Goal: Check status

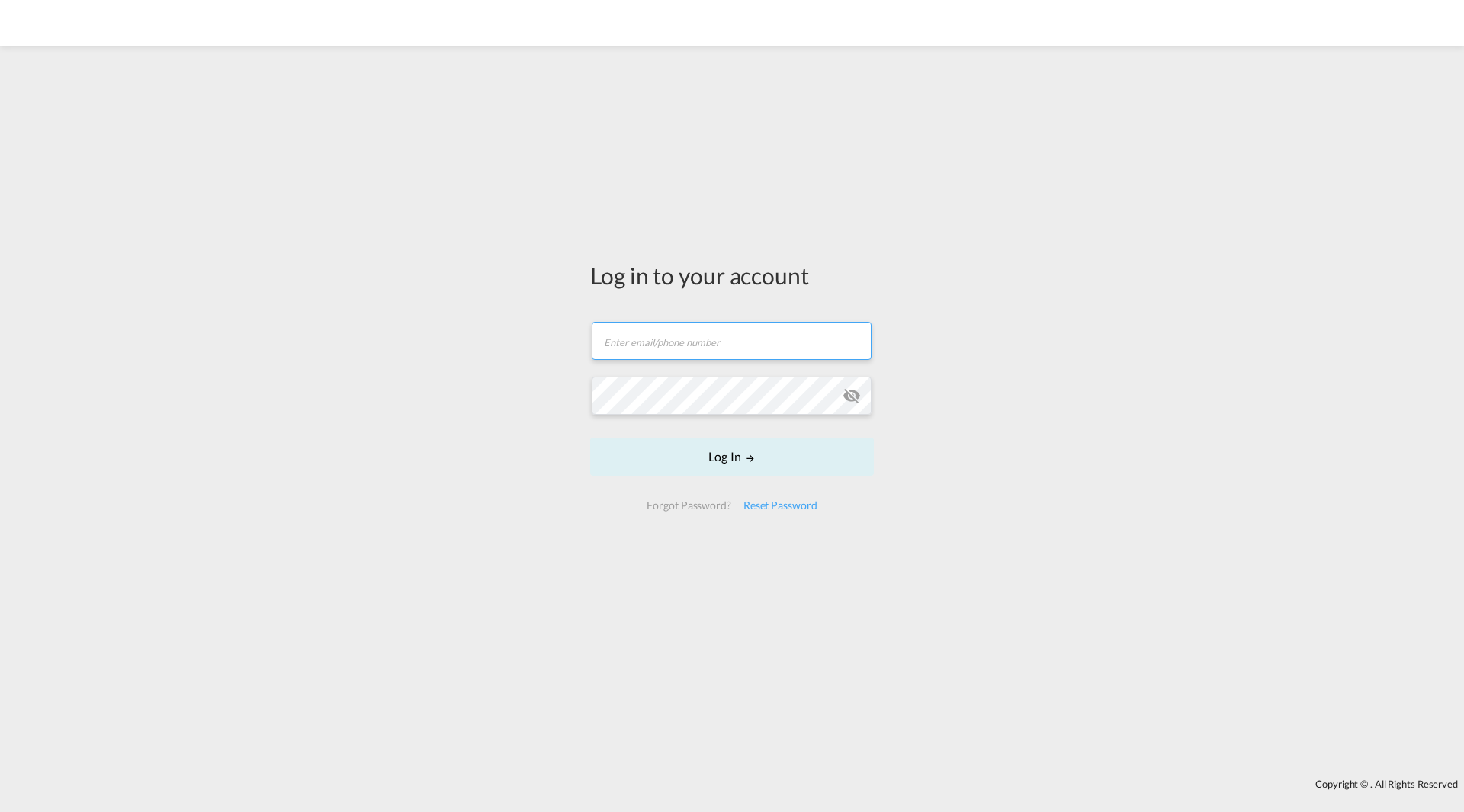
click at [655, 347] on input "text" at bounding box center [732, 340] width 280 height 38
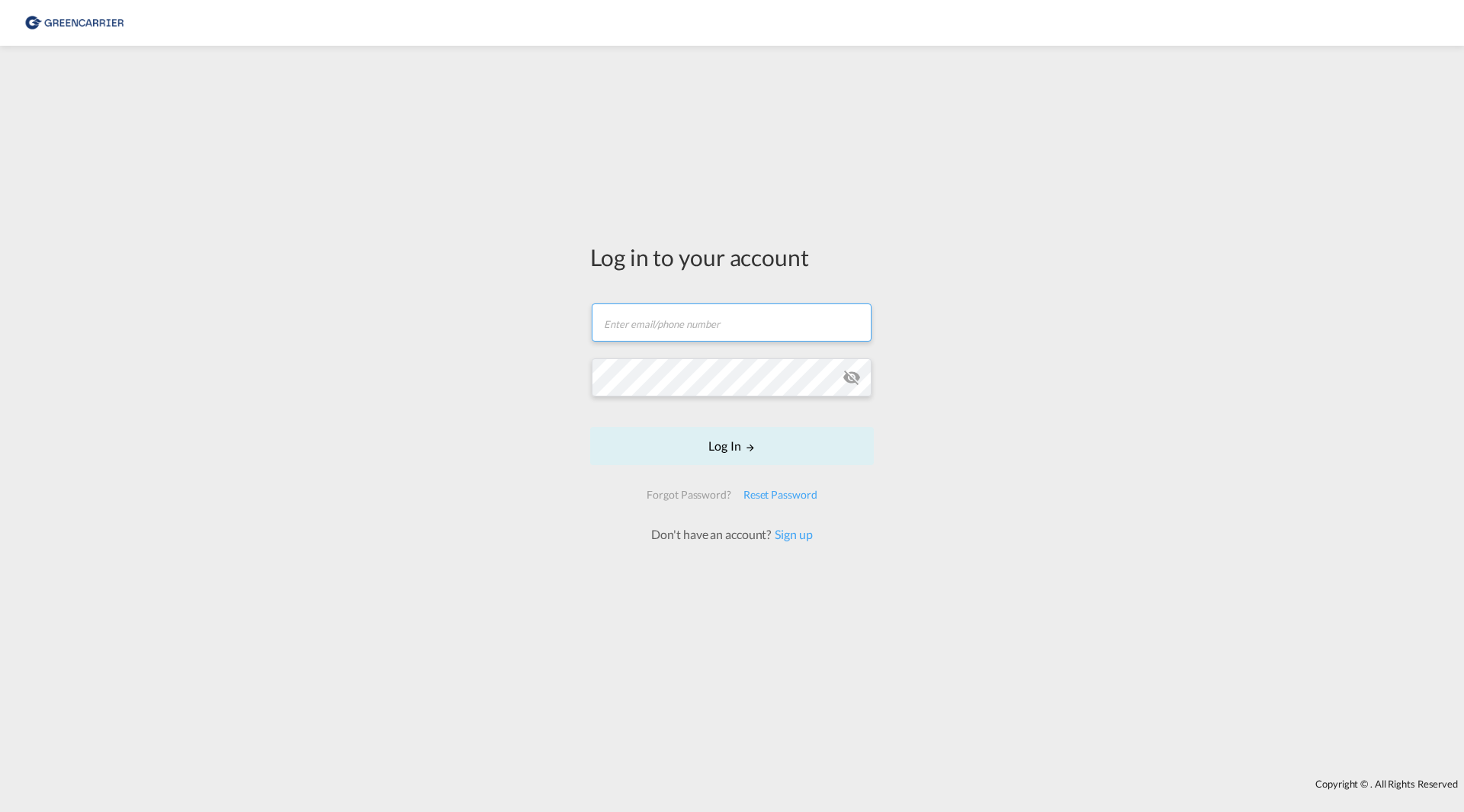
click at [674, 329] on input "text" at bounding box center [732, 322] width 280 height 38
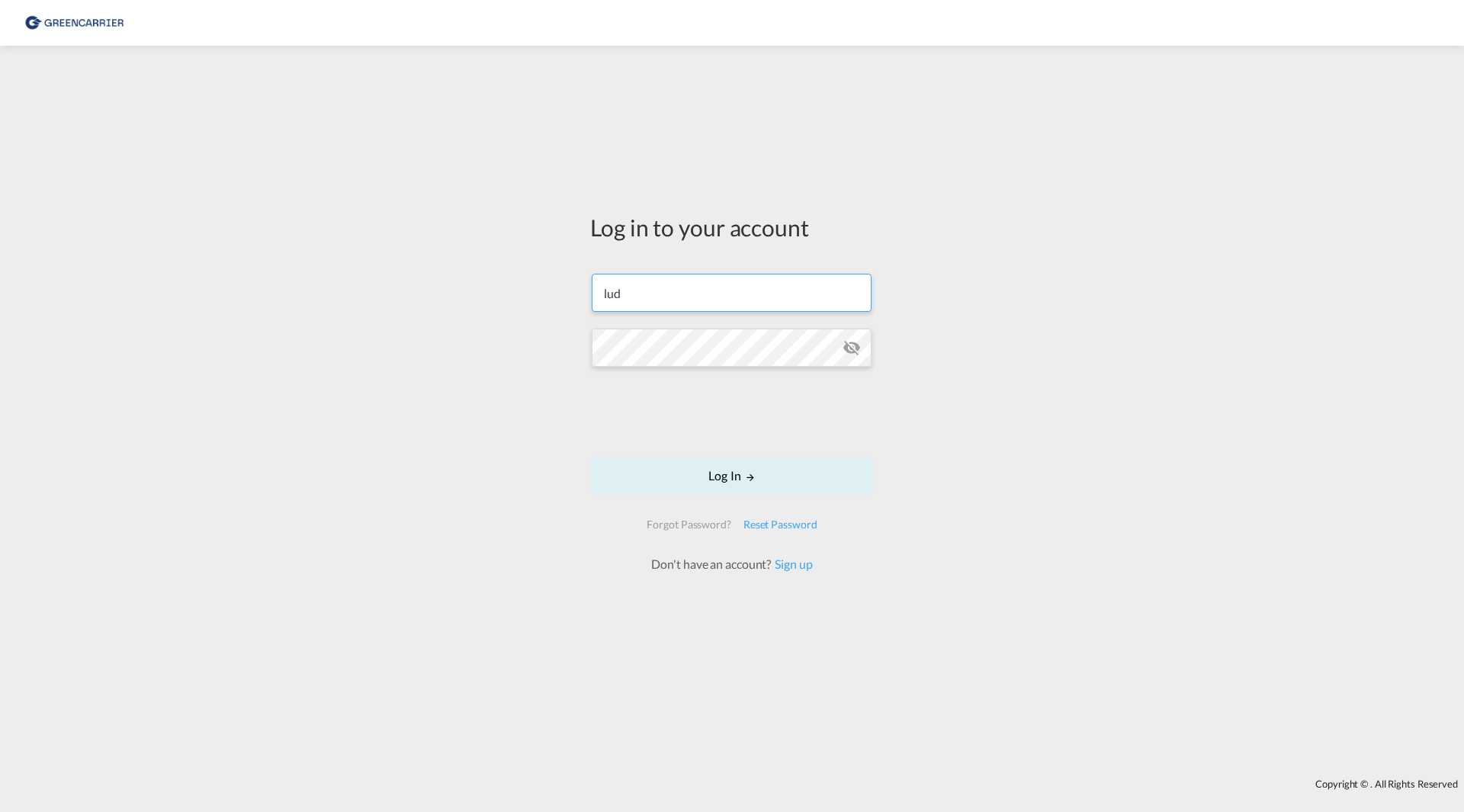
type input "[PERSON_NAME][EMAIL_ADDRESS][DOMAIN_NAME]"
click at [734, 478] on button "Log In" at bounding box center [732, 475] width 284 height 38
click at [698, 477] on button "Log In" at bounding box center [732, 475] width 284 height 38
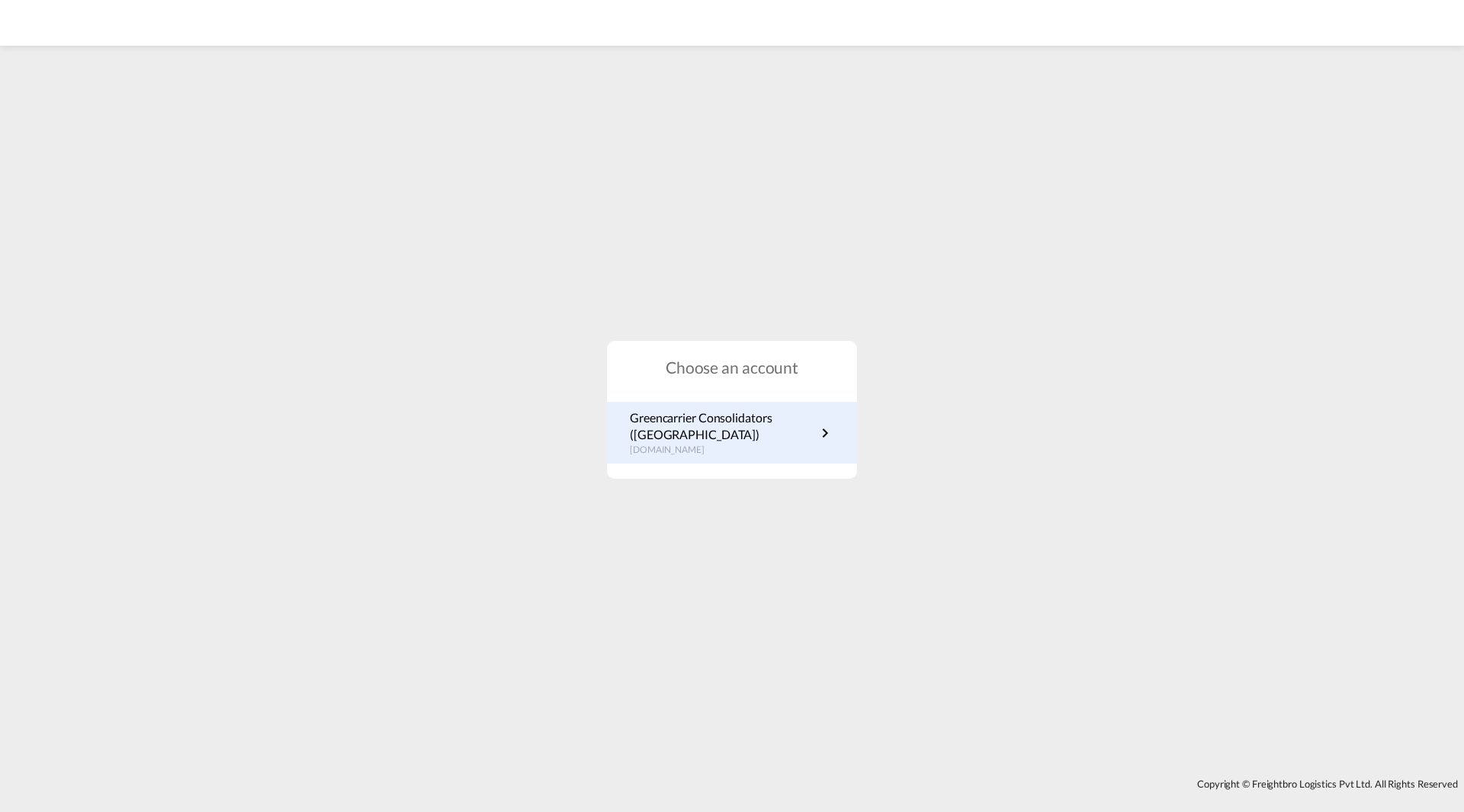
click at [737, 423] on p "Greencarrier Consolidators ([GEOGRAPHIC_DATA])" at bounding box center [723, 427] width 186 height 34
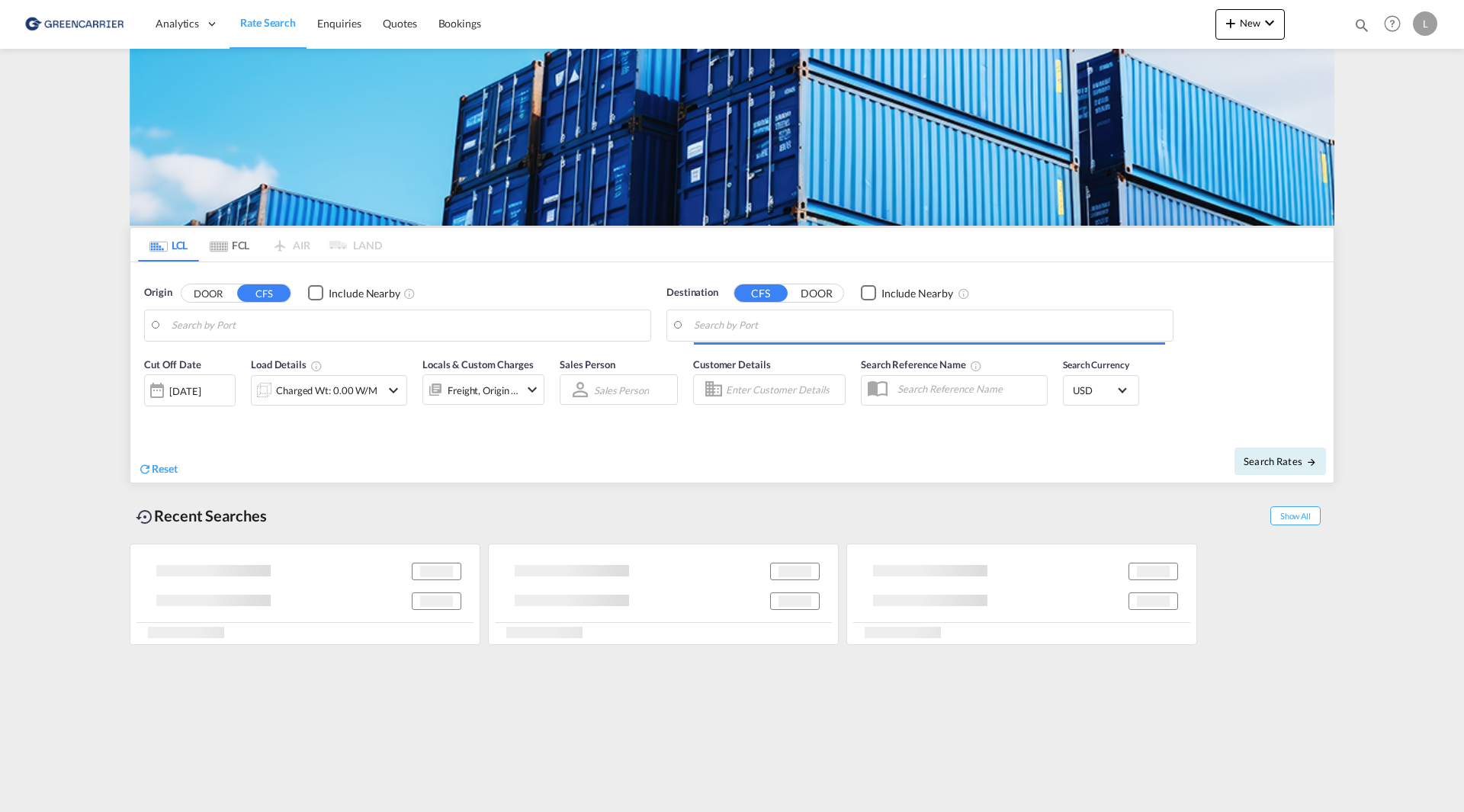
type input "SE-42834, Kållered, Västra Götaland"
type input "Haiphong, VNHPH"
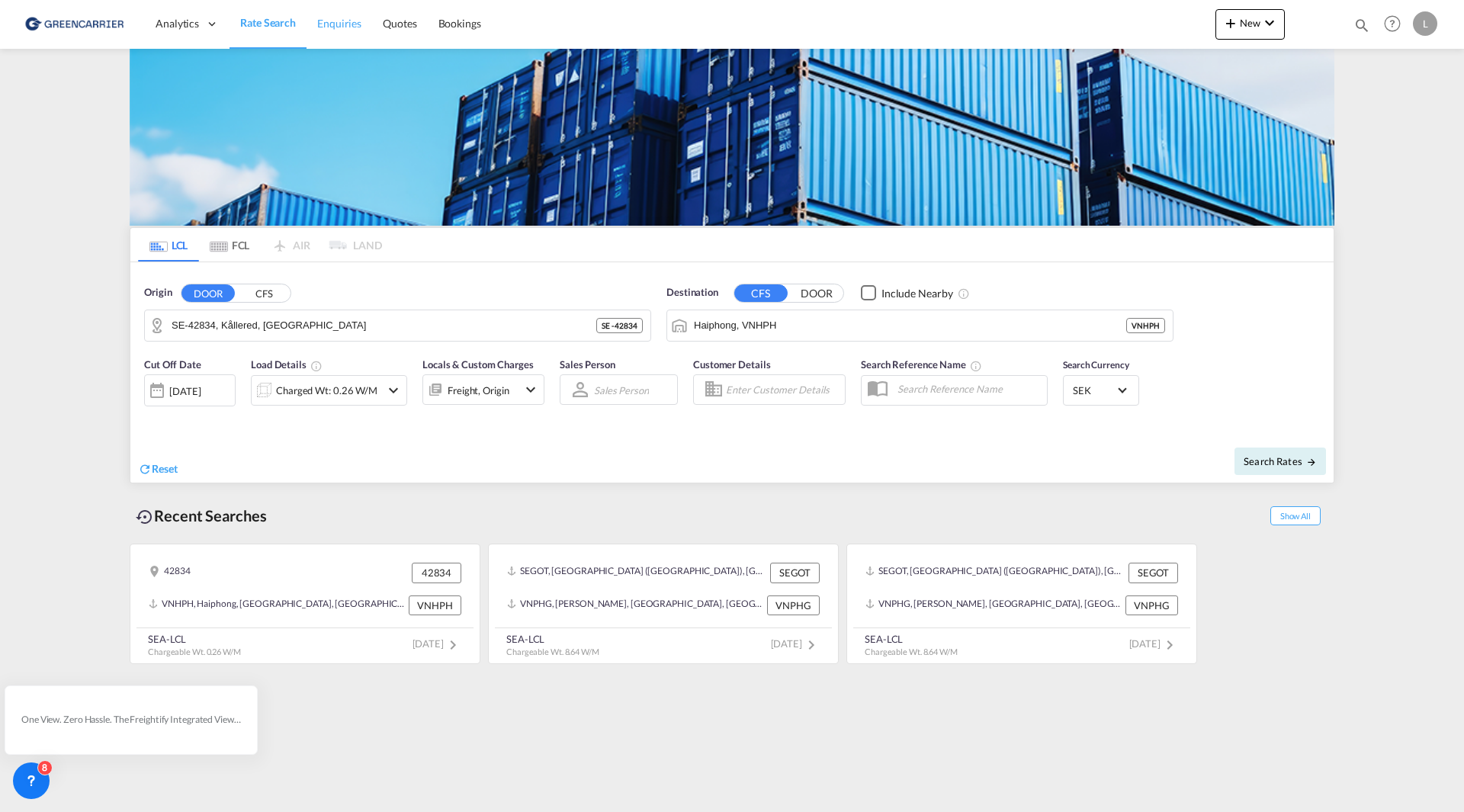
click at [344, 24] on span "Enquiries" at bounding box center [339, 23] width 44 height 13
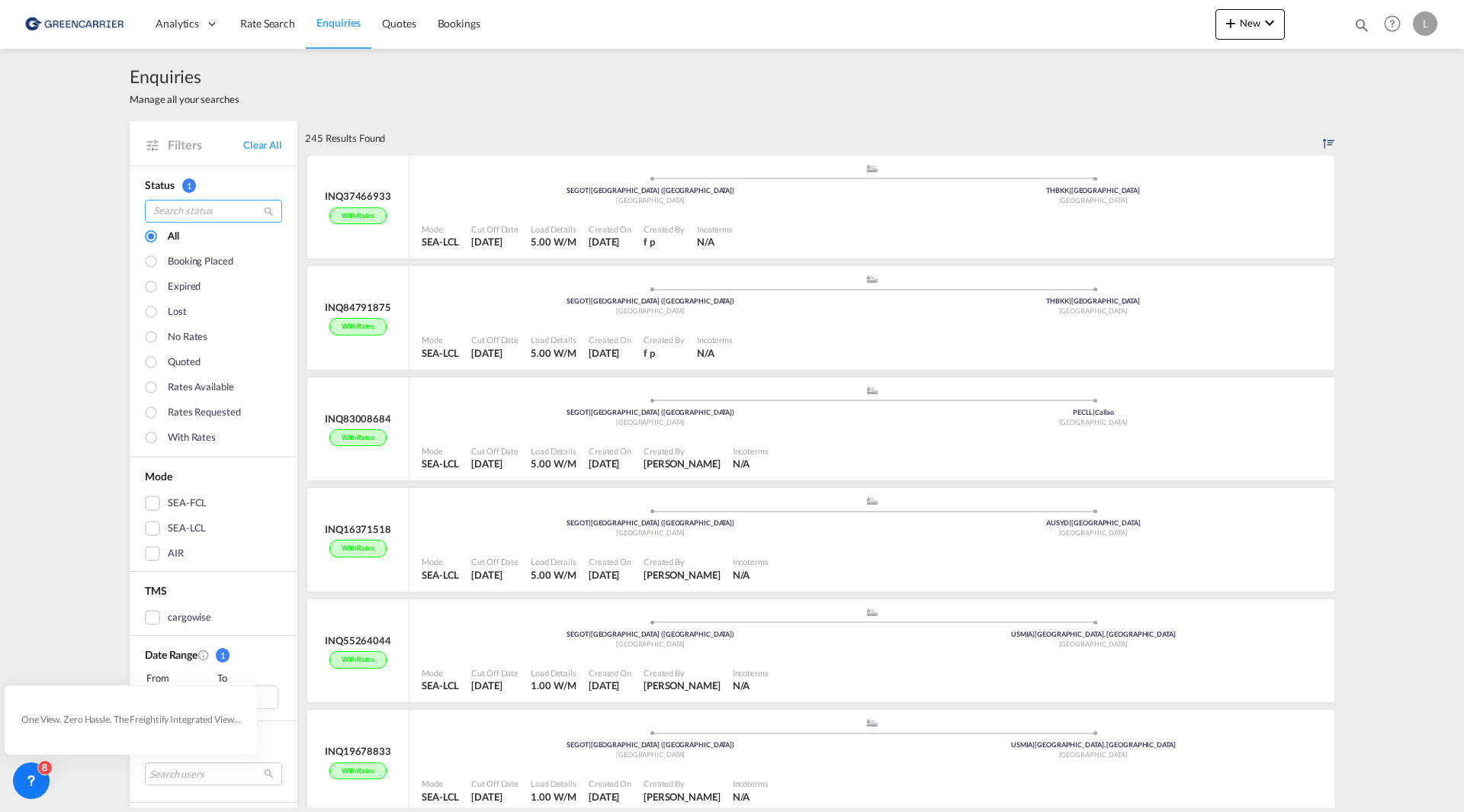
click at [184, 216] on input "search" at bounding box center [213, 211] width 137 height 23
paste input "INQ69147821"
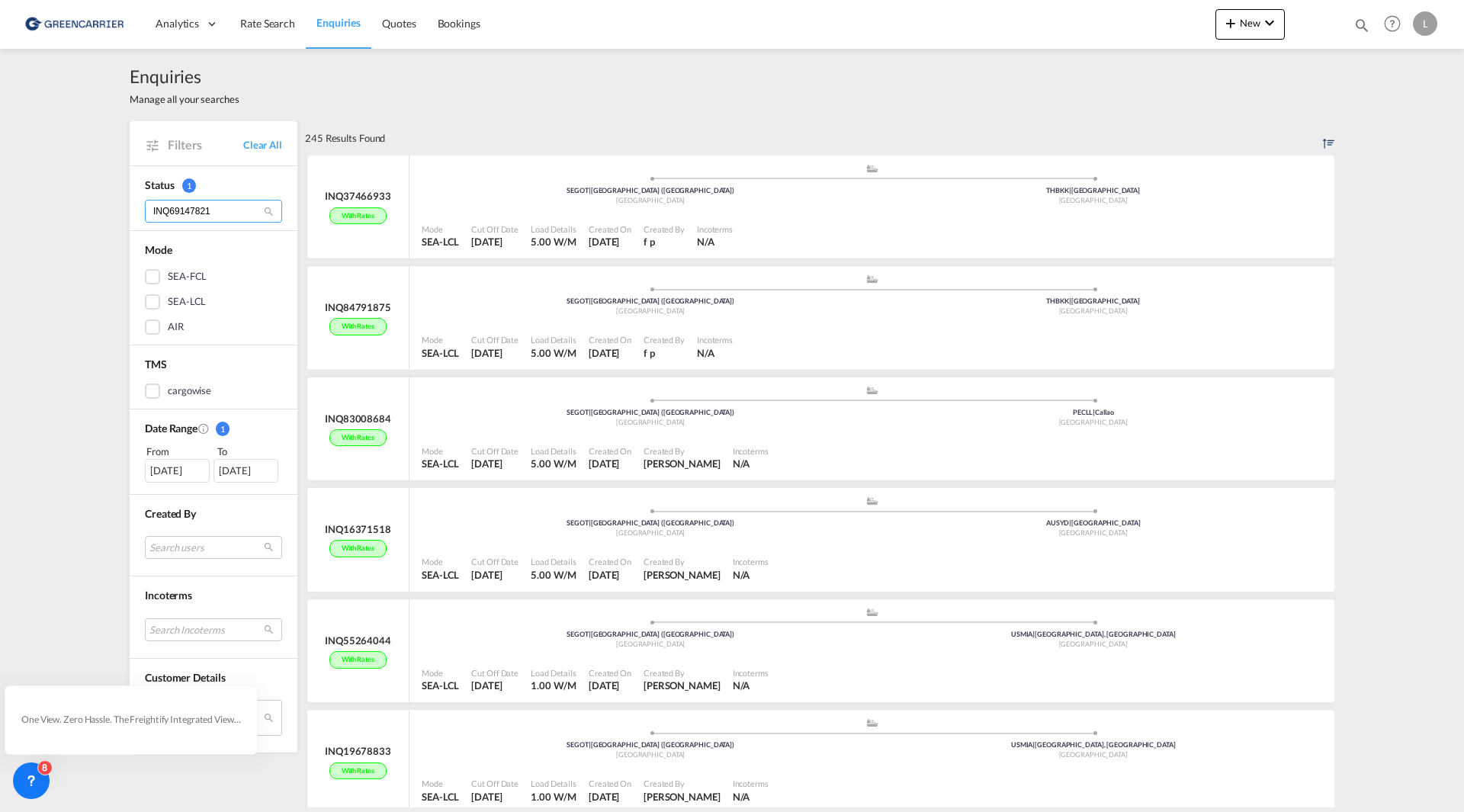
type input "INQ69147821"
click at [58, 423] on div "Enquiries Manage all your searches Filters Clear All Status 1 INQ69147821 Mode …" at bounding box center [732, 427] width 1464 height 759
click at [226, 216] on input "INQ69147821" at bounding box center [213, 211] width 137 height 23
click at [230, 213] on input "INQ69147821" at bounding box center [213, 211] width 137 height 23
click at [155, 145] on div "Filters Clear All" at bounding box center [213, 143] width 168 height 44
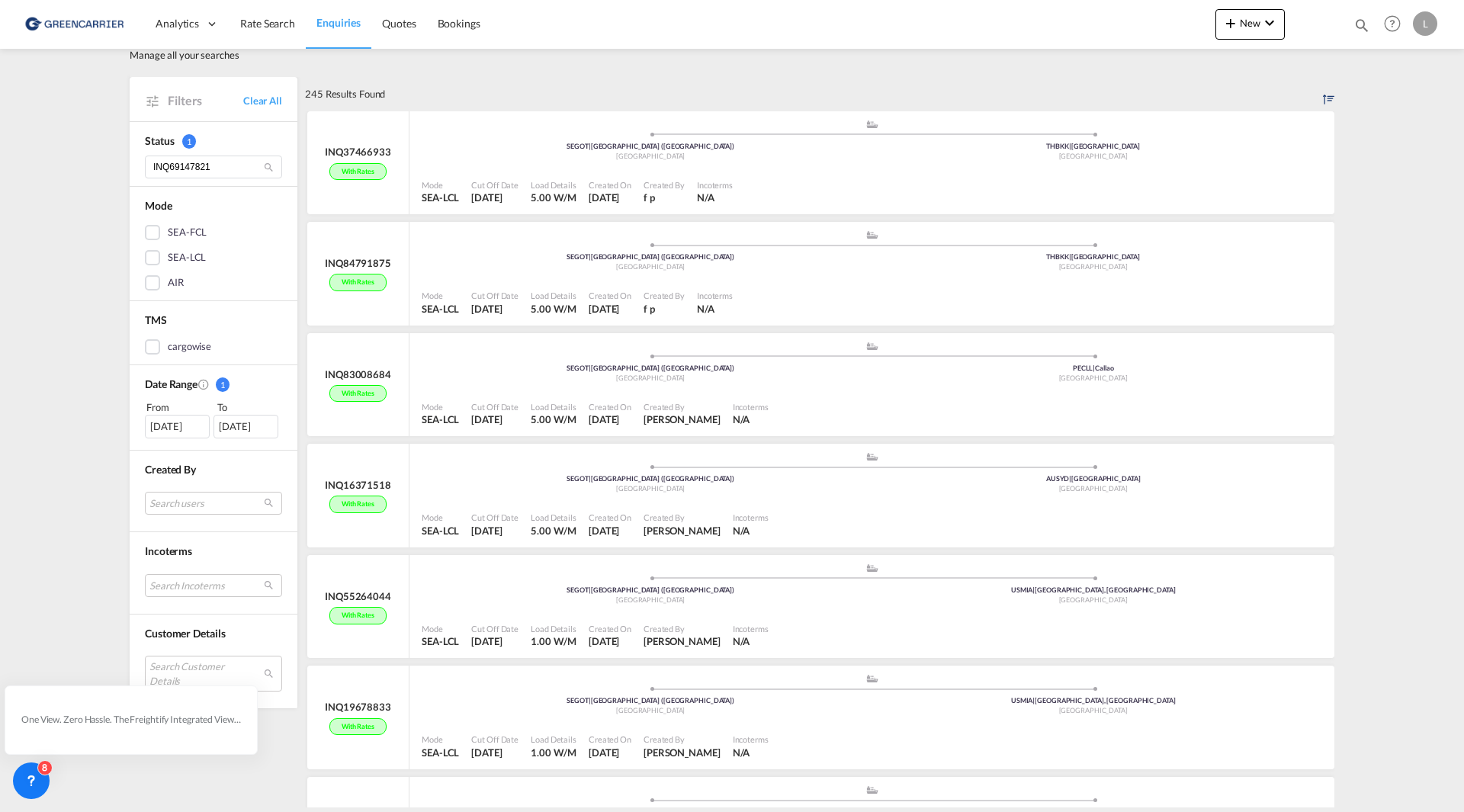
scroll to position [76, 0]
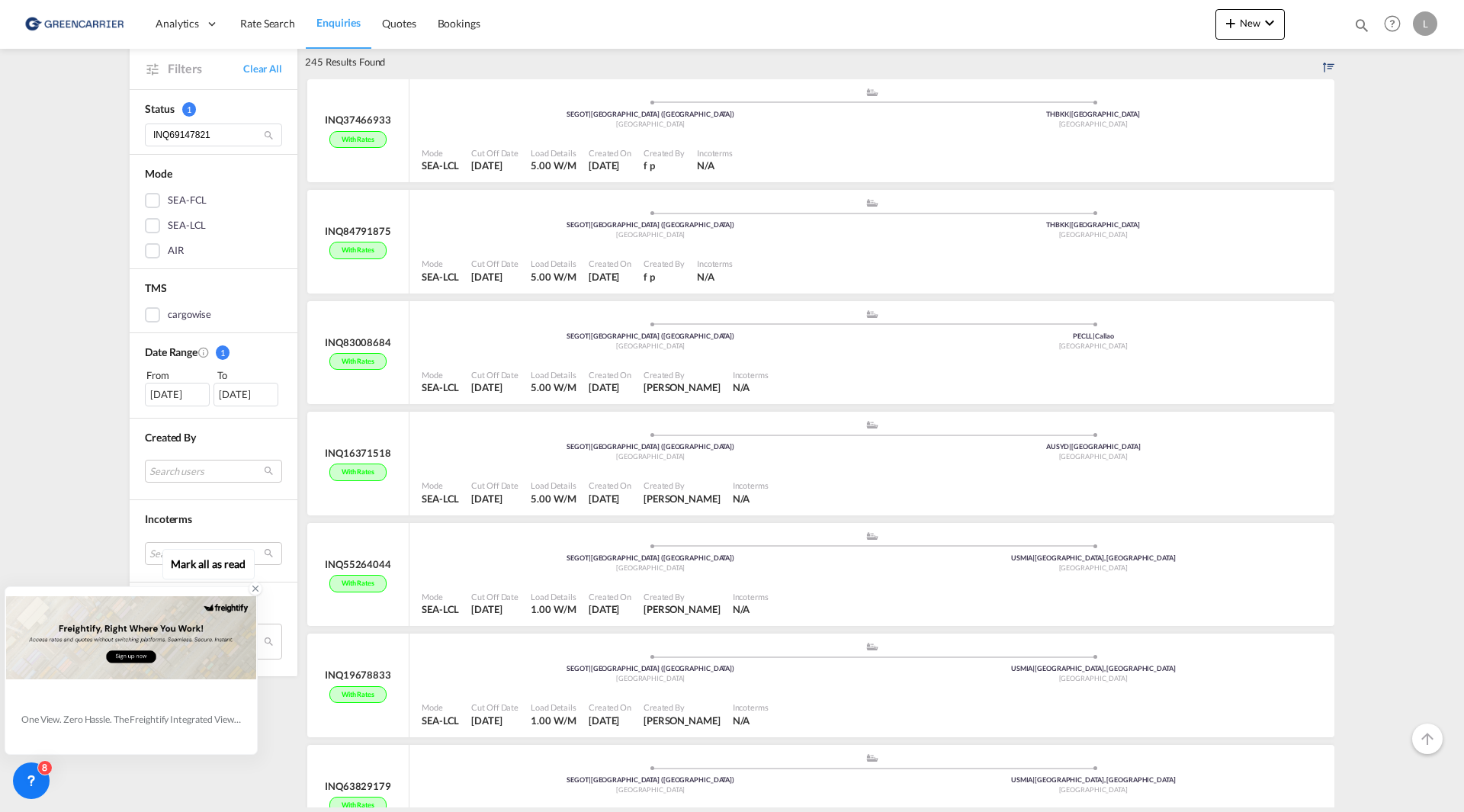
click at [249, 589] on div at bounding box center [255, 588] width 14 height 14
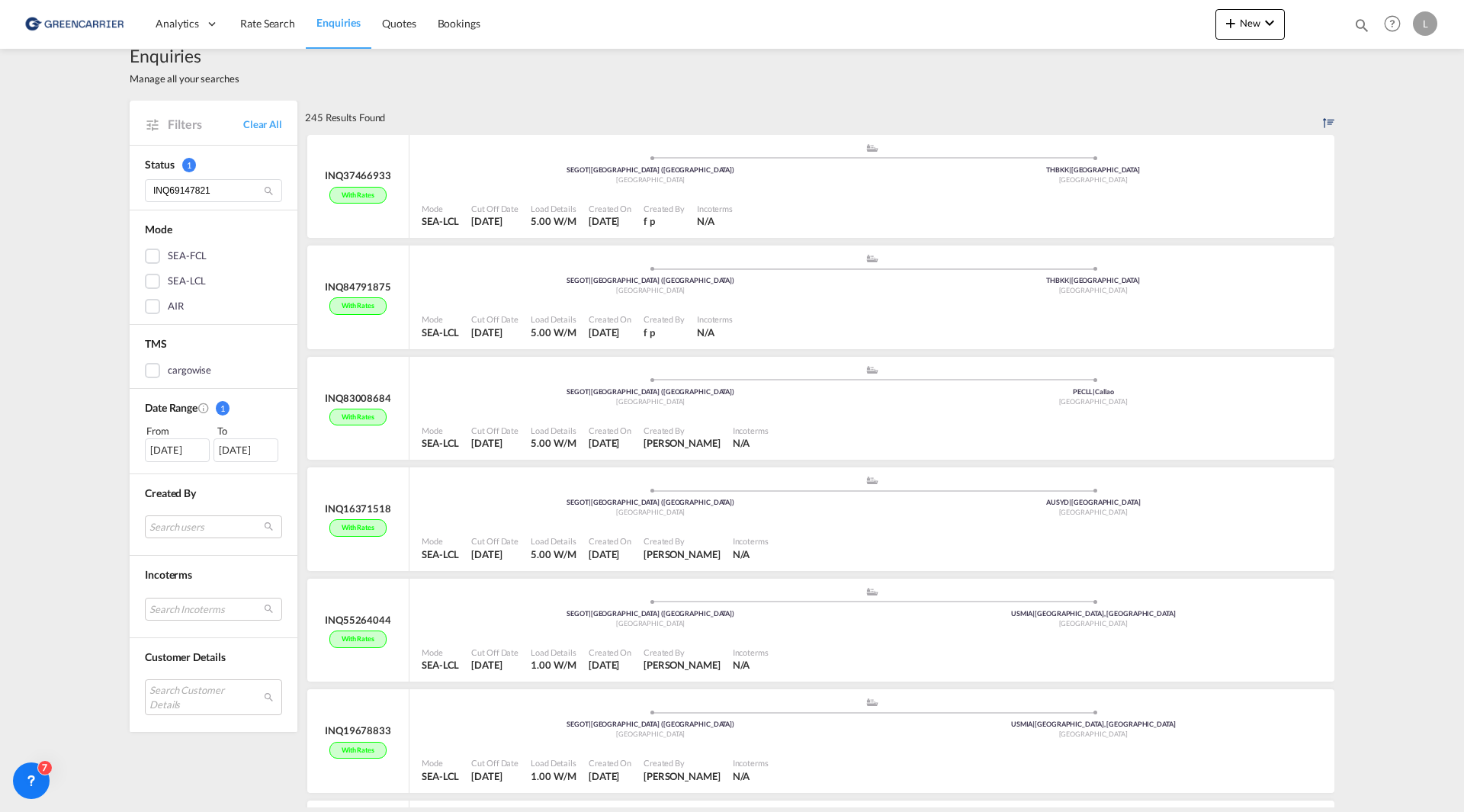
scroll to position [0, 0]
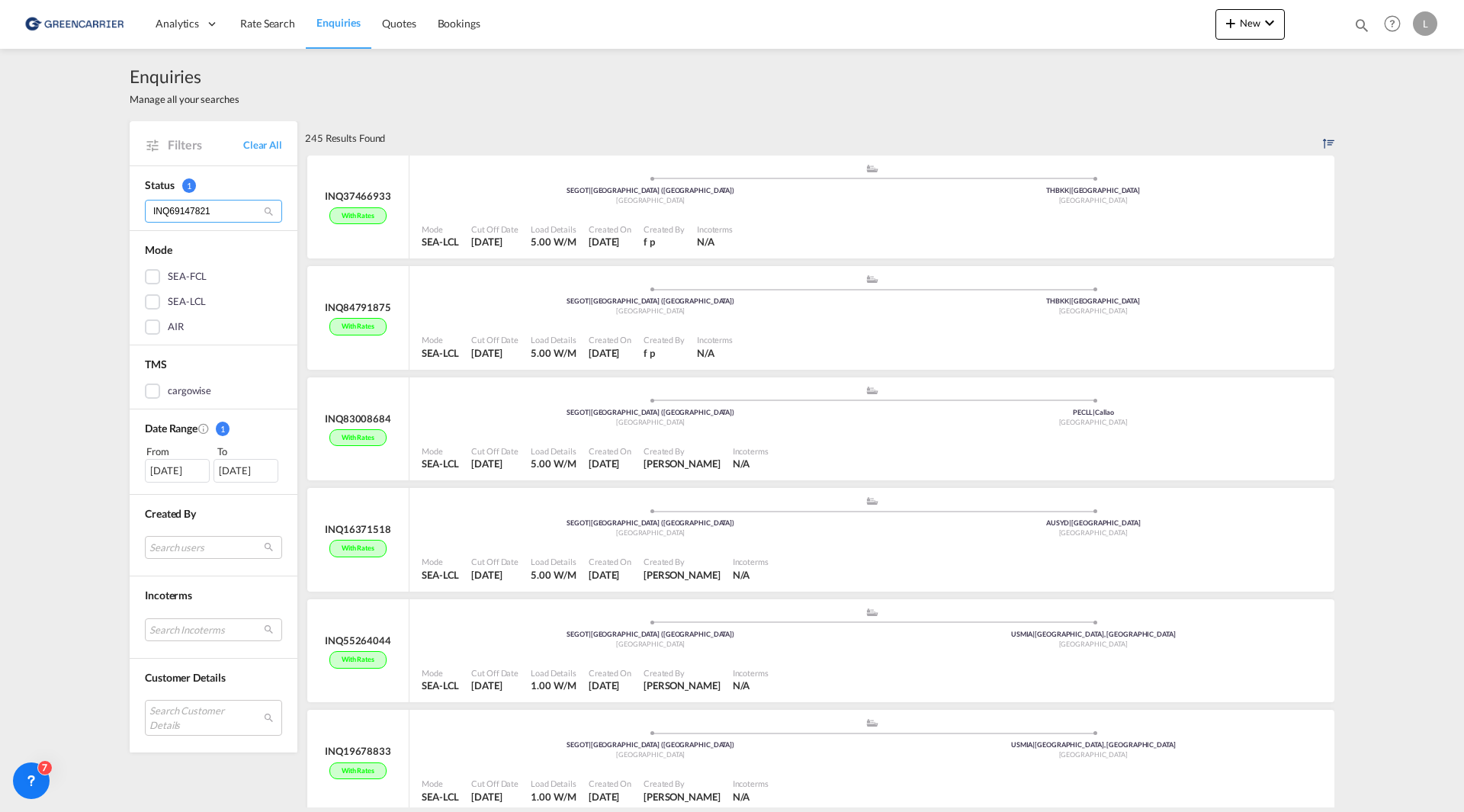
click at [241, 217] on input "INQ69147821" at bounding box center [213, 211] width 137 height 23
click at [262, 218] on input "INQ69147821" at bounding box center [213, 211] width 137 height 23
click at [263, 206] on md-icon "icon-magnify" at bounding box center [268, 212] width 11 height 11
click at [263, 212] on md-icon "icon-magnify" at bounding box center [268, 212] width 11 height 11
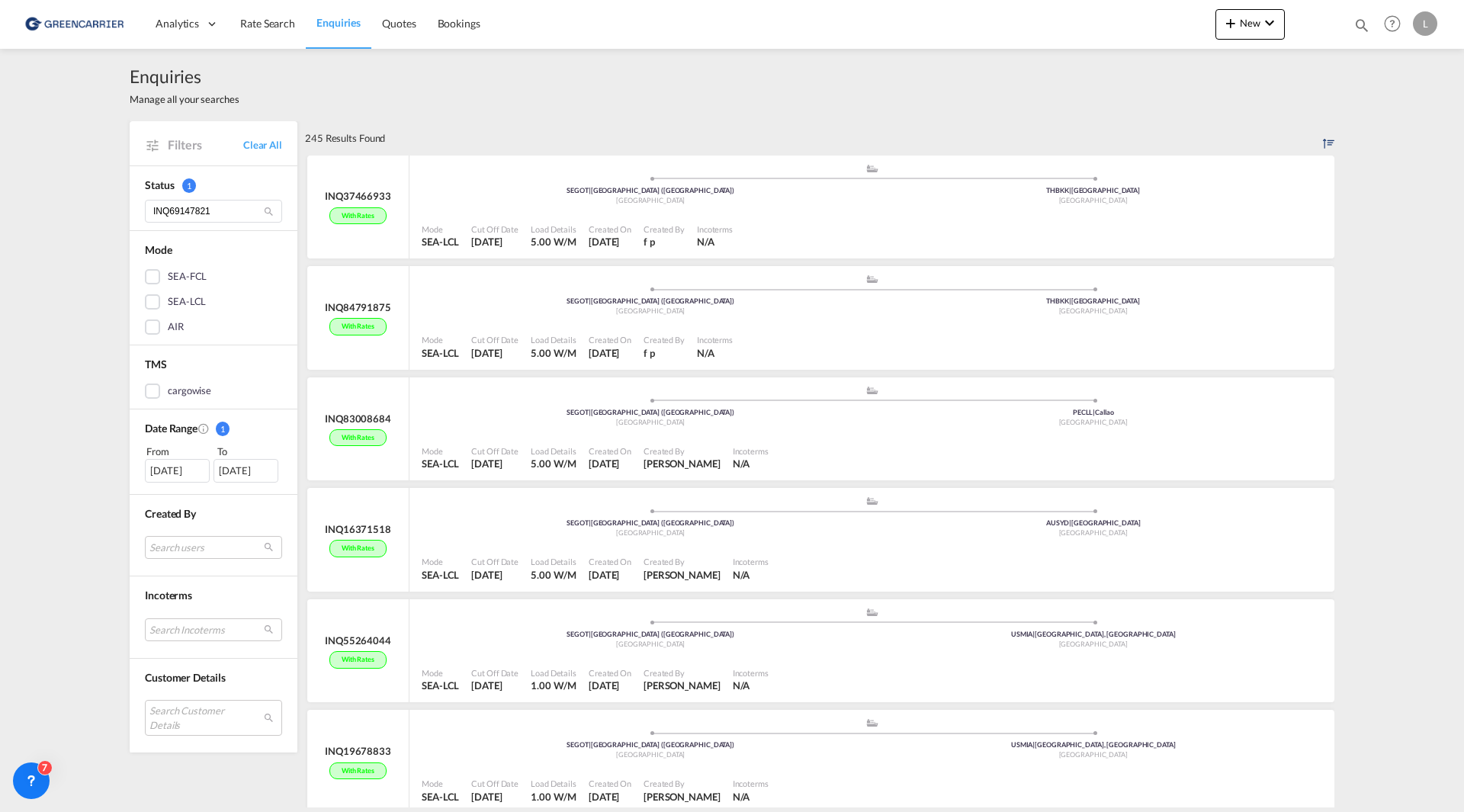
click at [263, 212] on md-icon "icon-magnify" at bounding box center [268, 212] width 11 height 11
click at [54, 236] on div "Enquiries Manage all your searches Filters Clear All Status 1 INQ69147821 Mode …" at bounding box center [732, 427] width 1464 height 759
click at [168, 137] on span "Filters" at bounding box center [205, 145] width 75 height 17
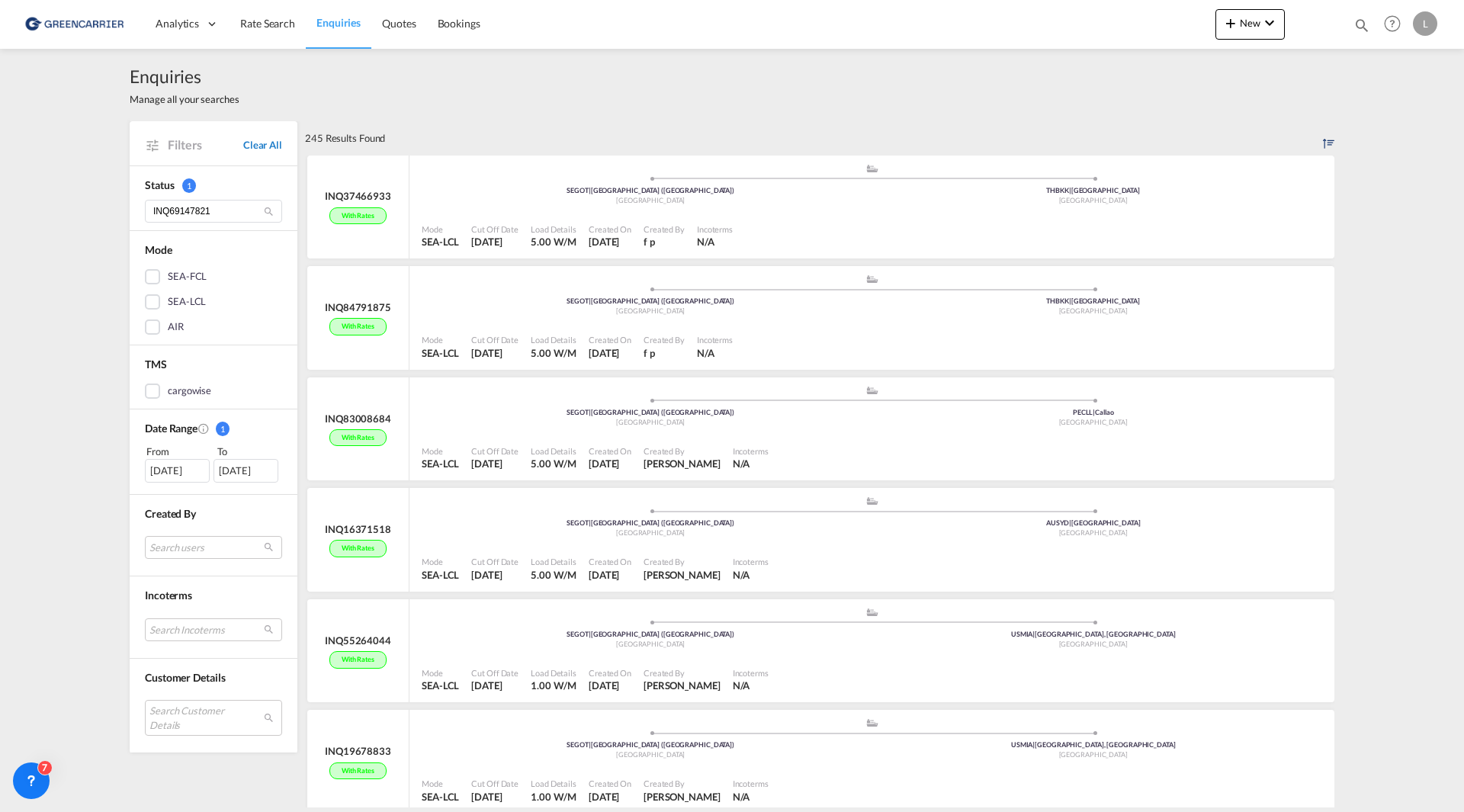
click at [269, 147] on link "Clear All" at bounding box center [263, 145] width 39 height 14
click at [223, 208] on input "INQ69147821" at bounding box center [213, 211] width 137 height 23
click at [148, 271] on div "SEA-FCL" at bounding box center [152, 276] width 15 height 15
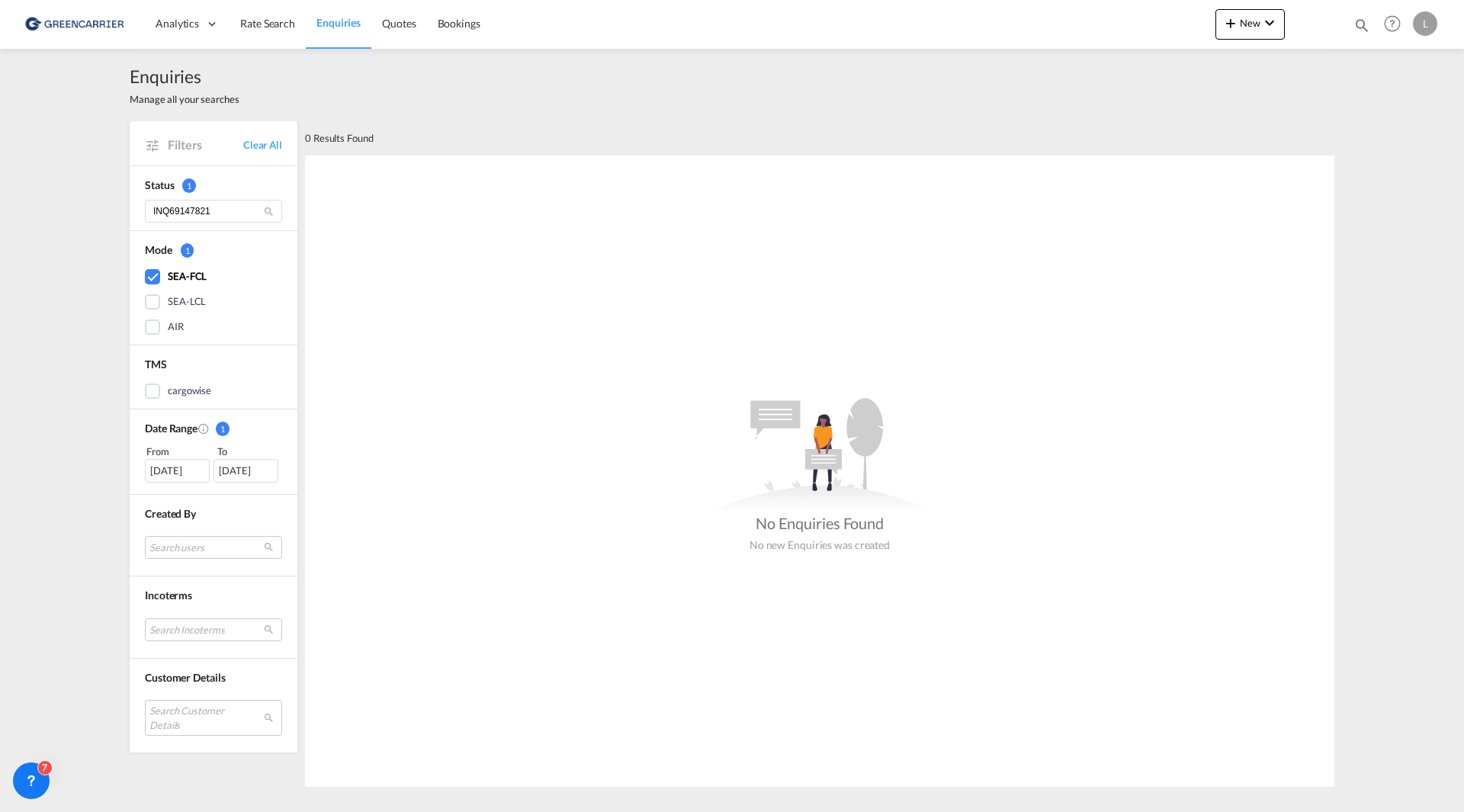
click at [146, 279] on div "SEA-FCL" at bounding box center [152, 276] width 15 height 15
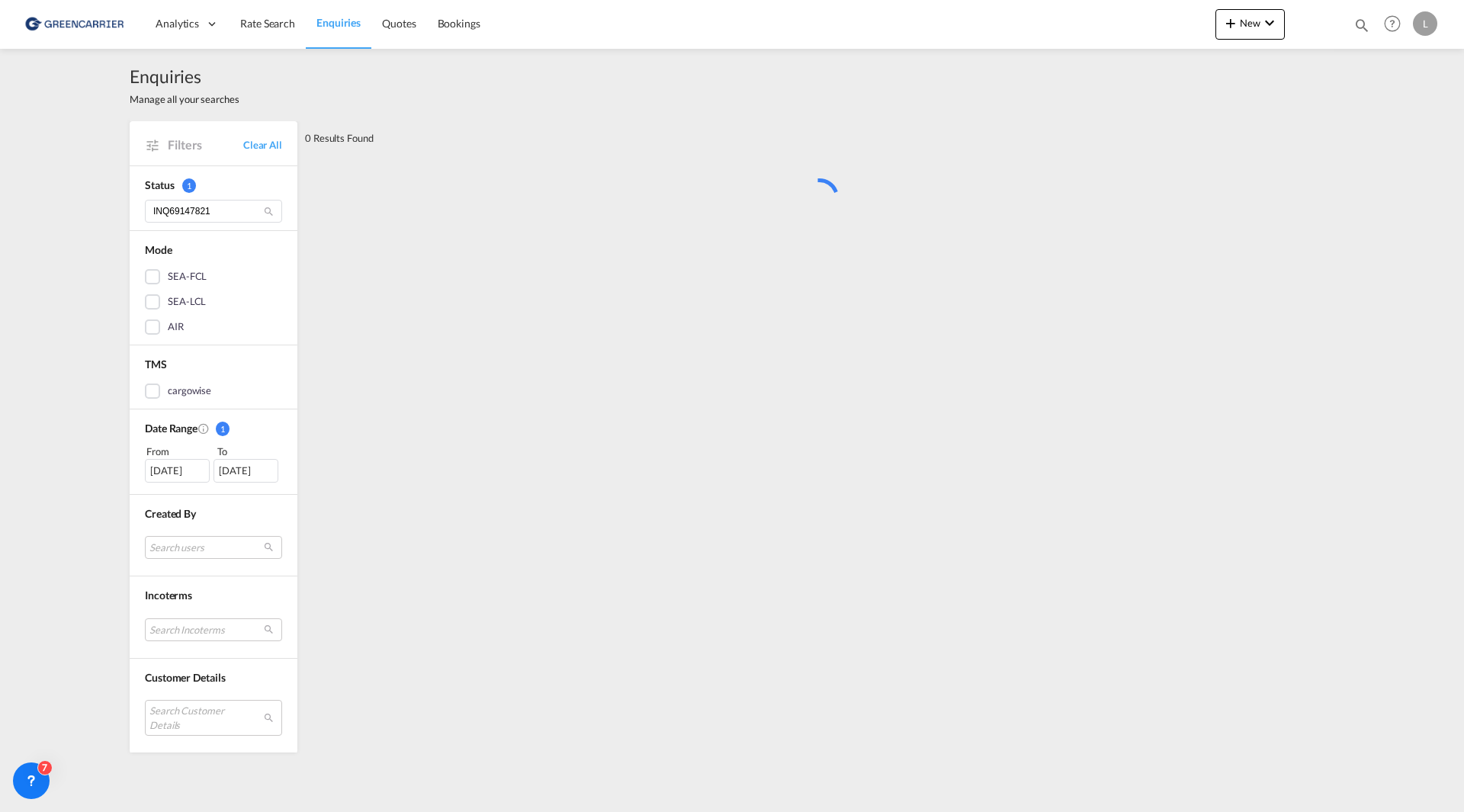
click at [154, 301] on div "SEA-LCL" at bounding box center [152, 301] width 15 height 15
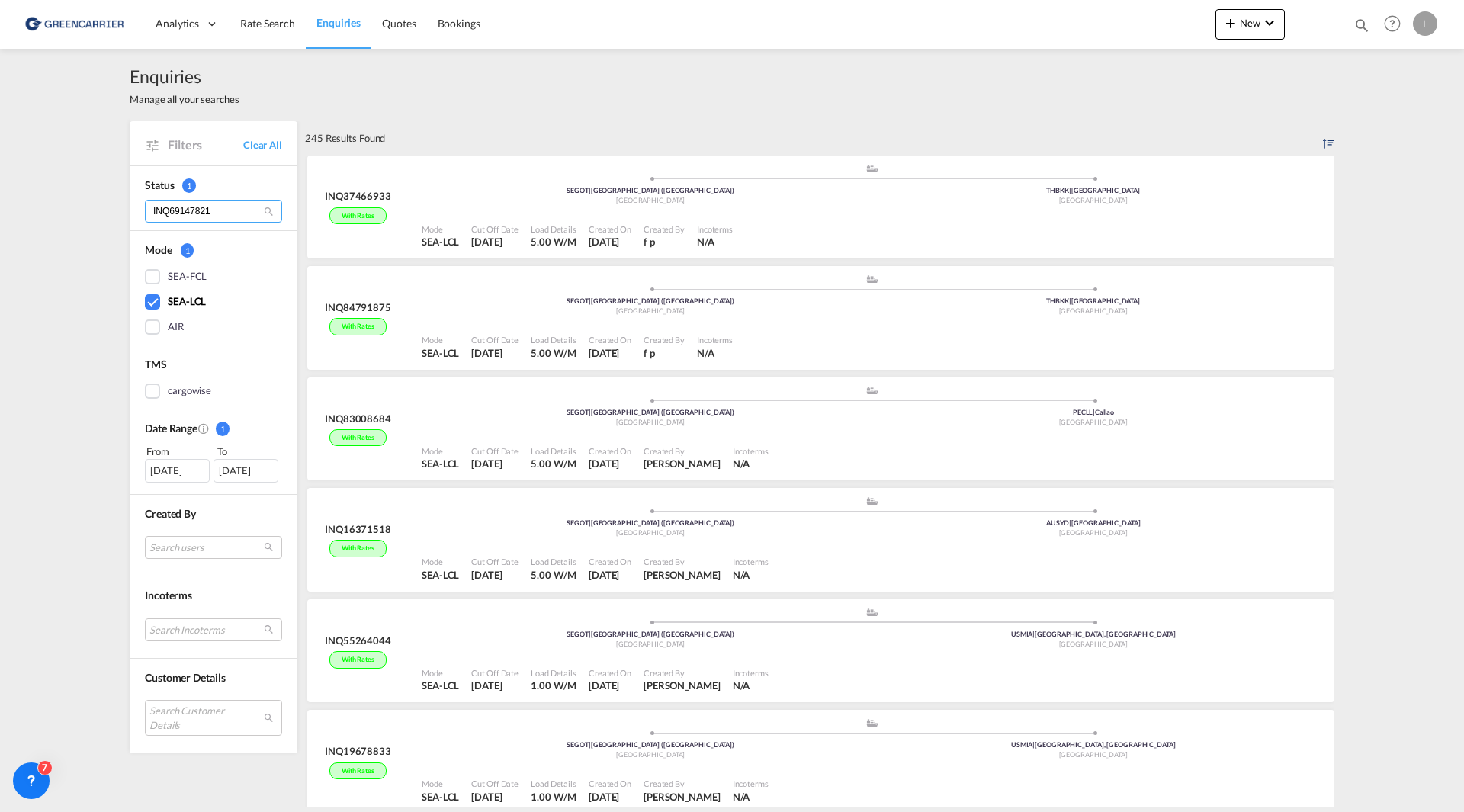
click at [230, 221] on input "INQ69147821" at bounding box center [213, 211] width 137 height 23
click at [1363, 129] on div "Enquiries Manage all your searches Filters Clear All Status 1 INQ69147821 Mode …" at bounding box center [732, 427] width 1464 height 759
click at [367, 138] on div "245 Results Found" at bounding box center [344, 138] width 80 height 34
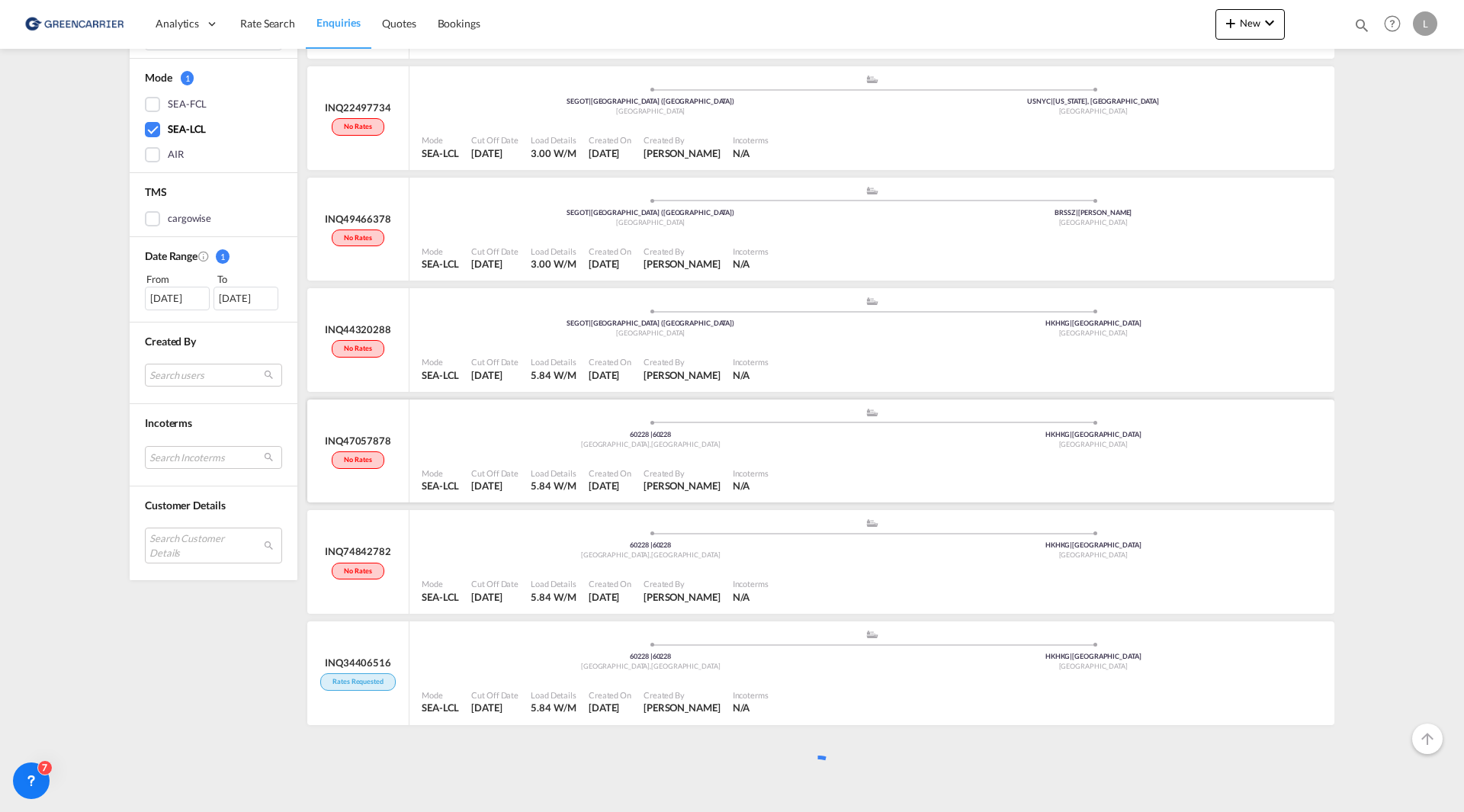
scroll to position [9410, 0]
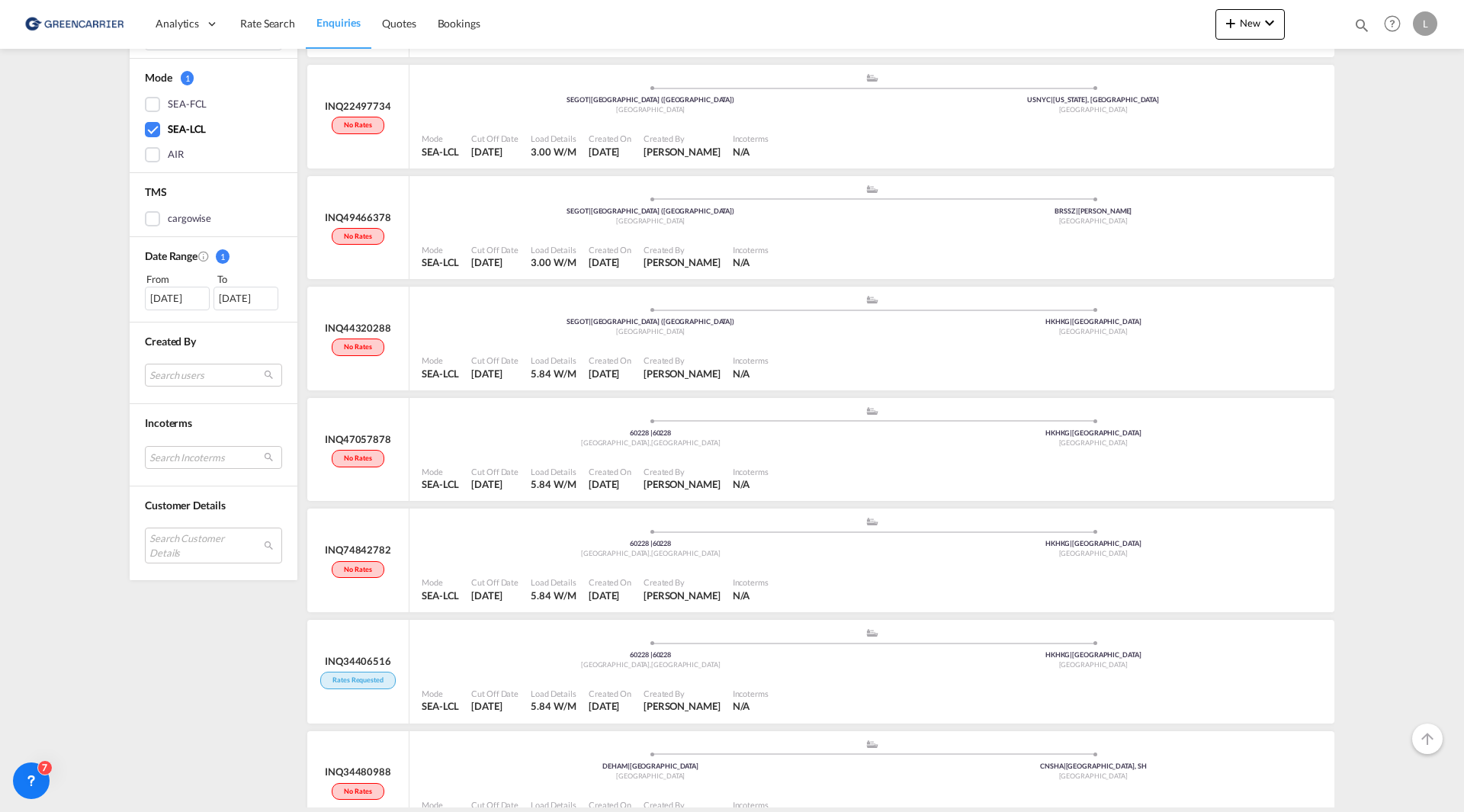
click at [1411, 355] on div "Enquiries Manage all your searches Filters Clear All Status 1 INQ69147821 Mode …" at bounding box center [732, 427] width 1464 height 759
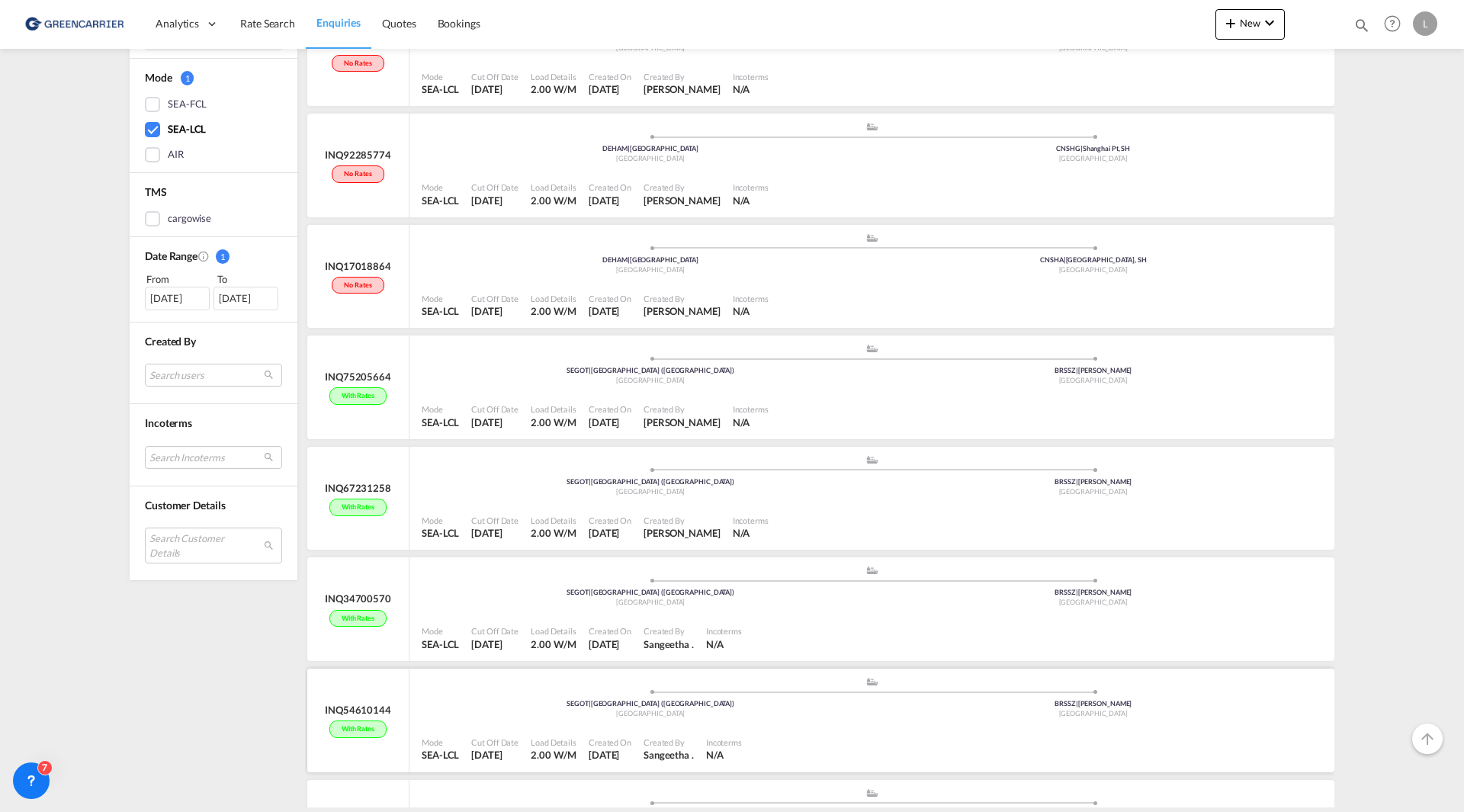
scroll to position [10477, 0]
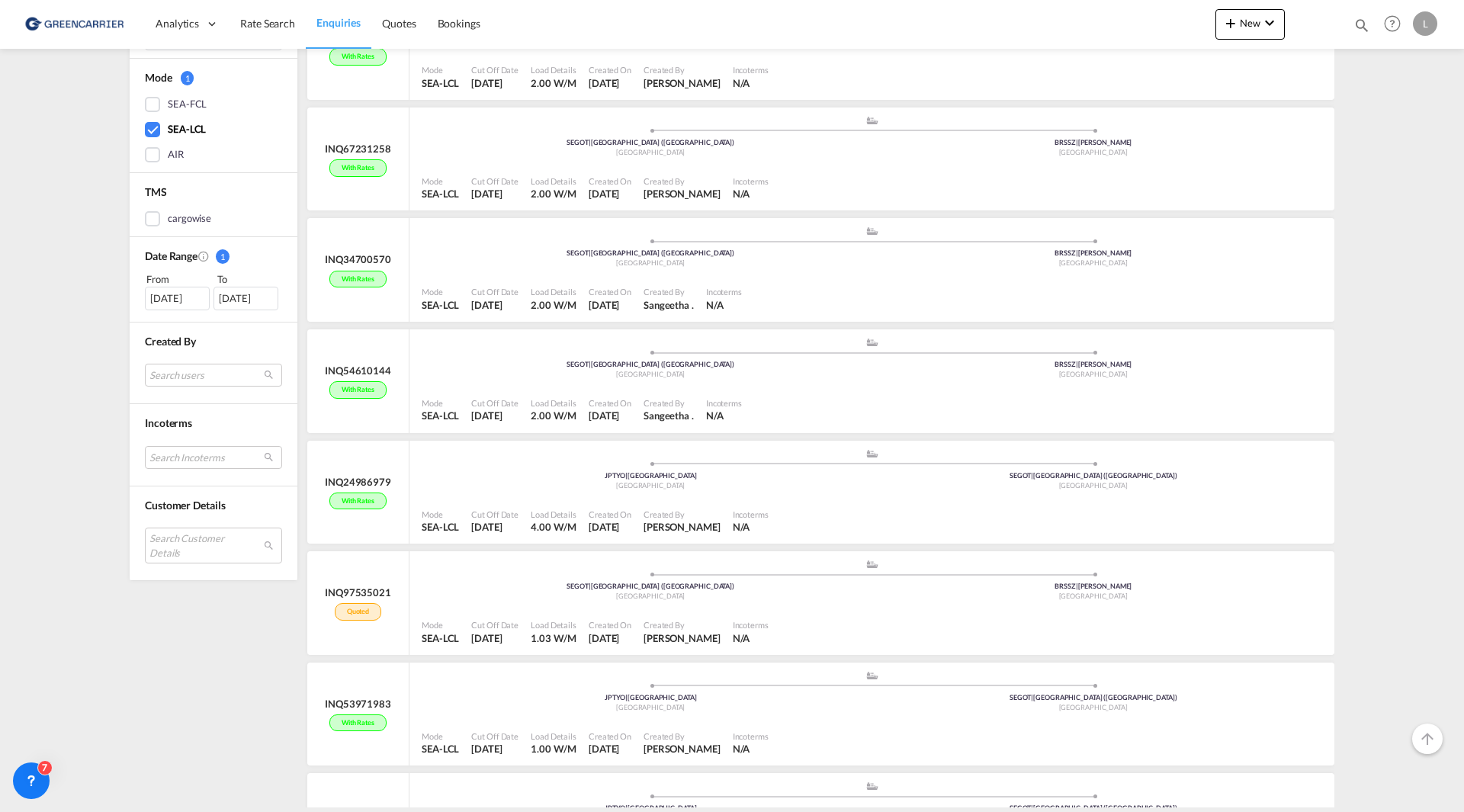
click at [1420, 19] on div "L" at bounding box center [1425, 23] width 24 height 24
click at [1293, 99] on md-backdrop at bounding box center [732, 406] width 1464 height 812
drag, startPoint x: 157, startPoint y: 669, endPoint x: 181, endPoint y: 644, distance: 34.7
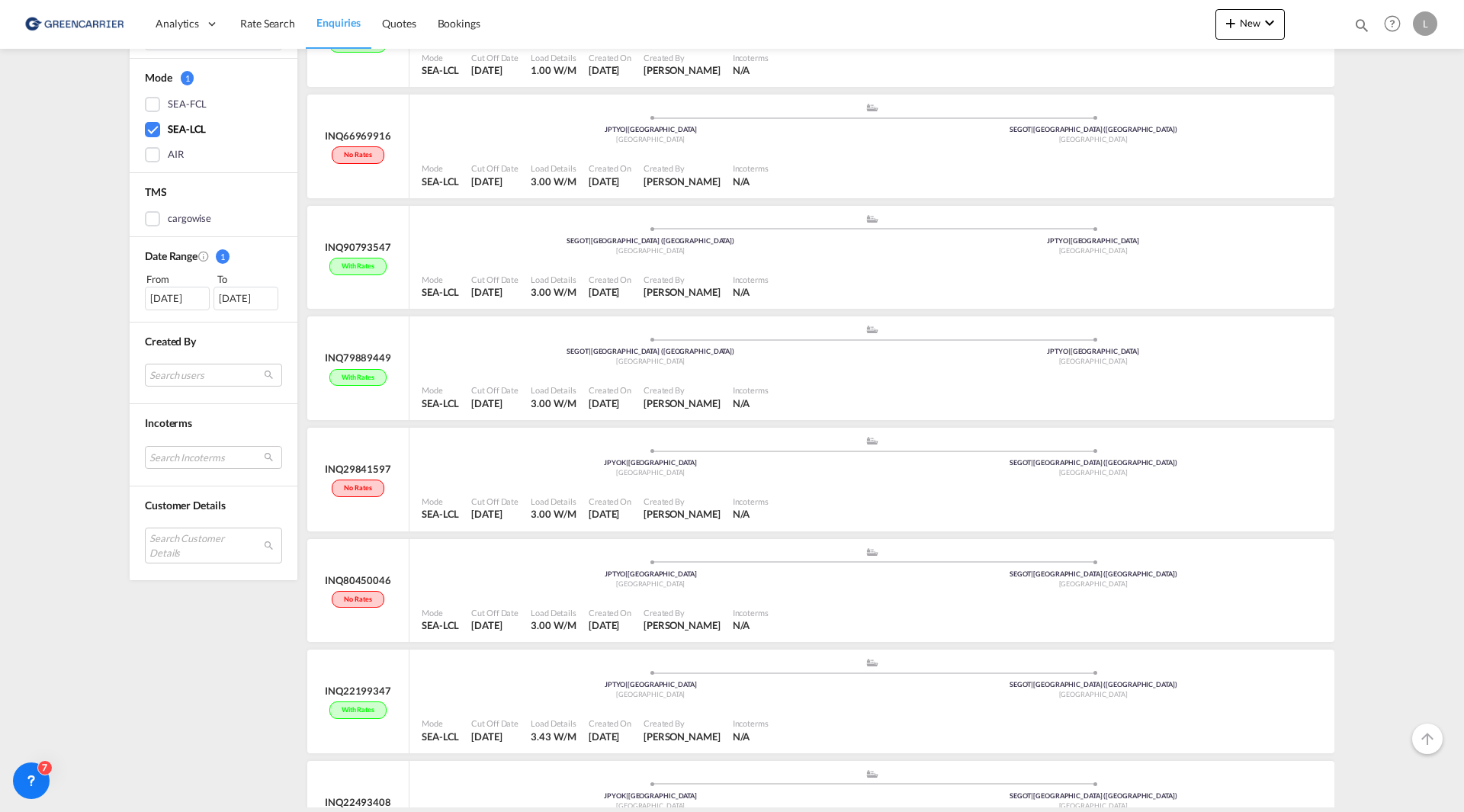
scroll to position [12535, 0]
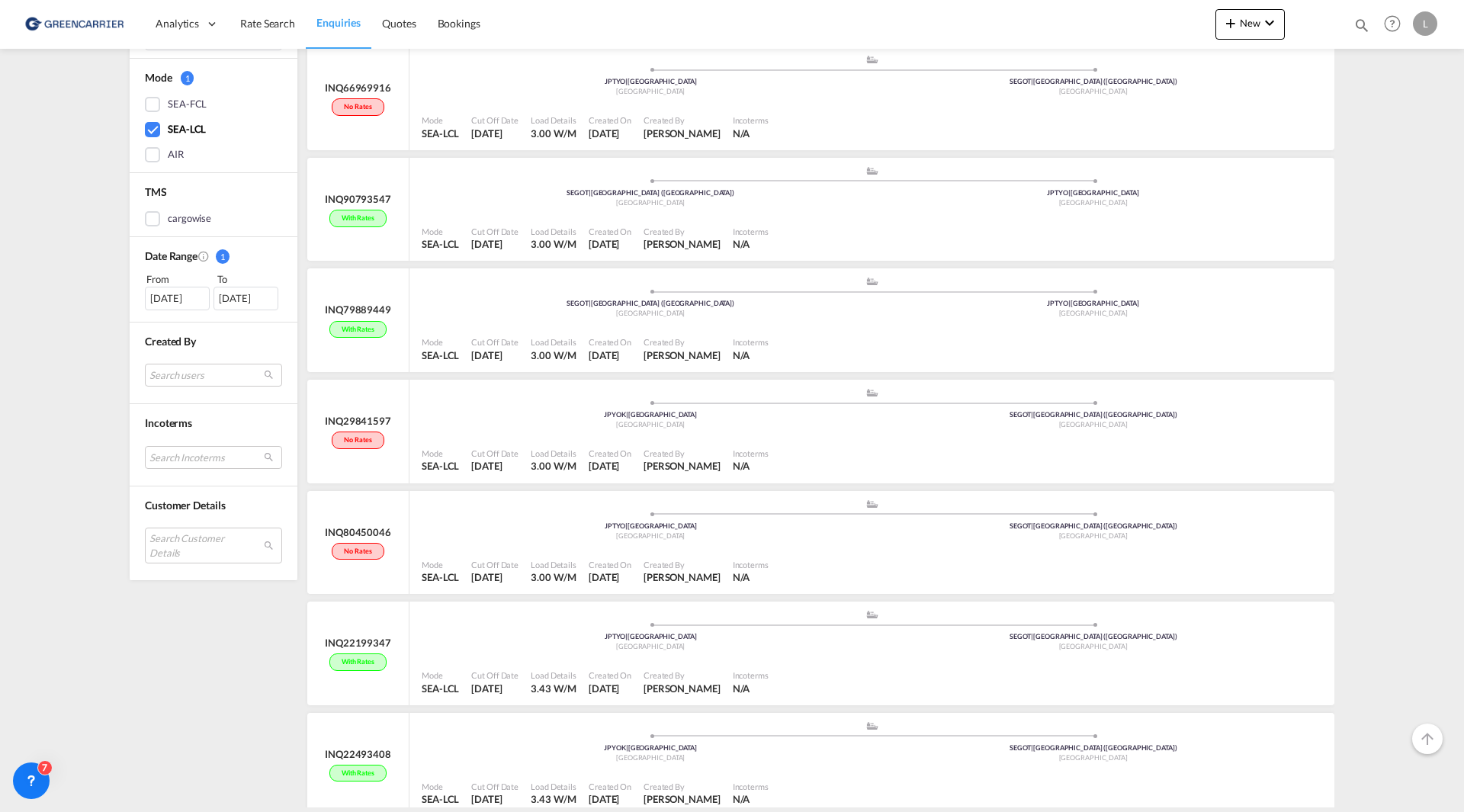
click at [72, 322] on div "Enquiries Manage all your searches Filters Clear All Status 1 INQ69147821 Mode …" at bounding box center [732, 427] width 1464 height 759
